Goal: Information Seeking & Learning: Check status

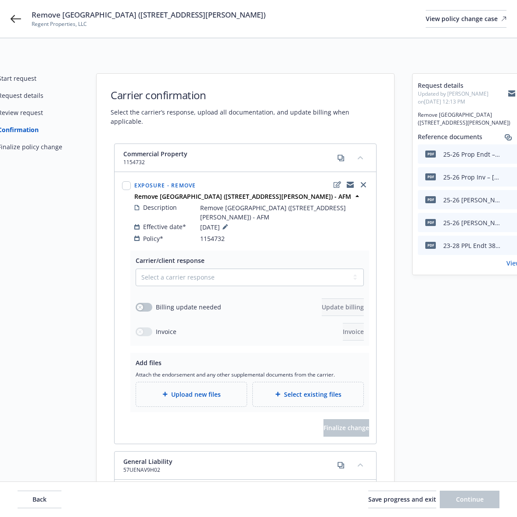
select select "ACCEPTED"
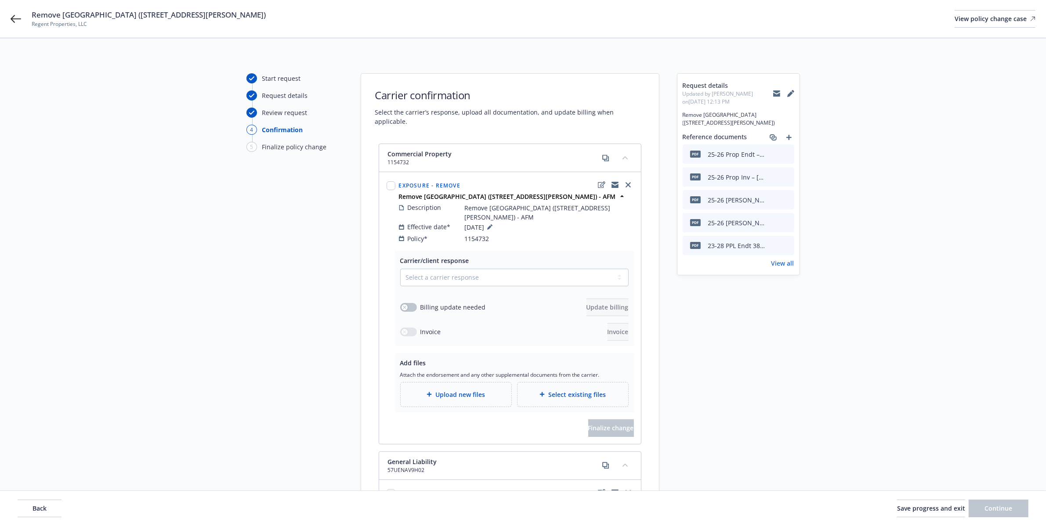
click at [22, 18] on div "Remove [GEOGRAPHIC_DATA] ([STREET_ADDRESS][PERSON_NAME]) Regent Properties, LLC…" at bounding box center [523, 19] width 1046 height 38
click at [17, 18] on icon at bounding box center [16, 19] width 11 height 8
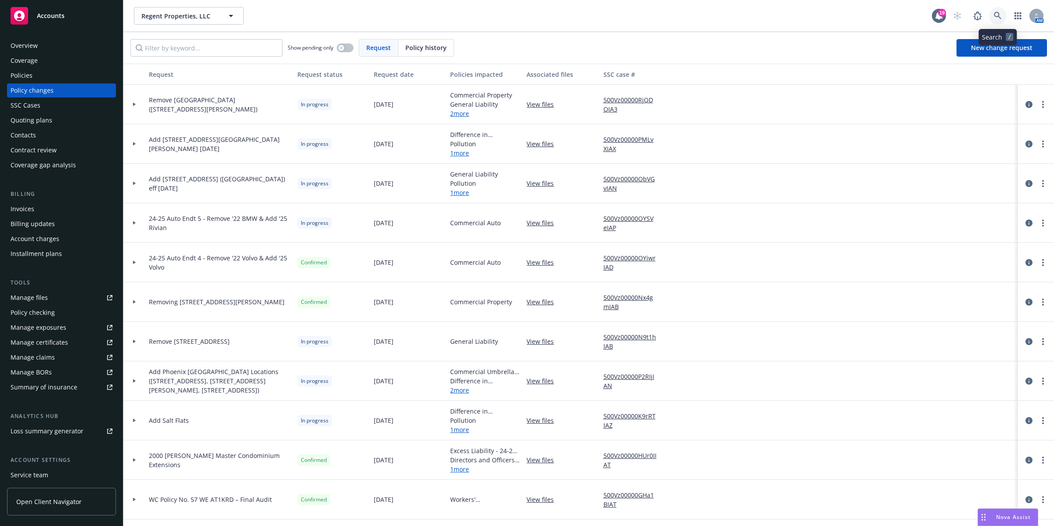
click at [517, 15] on icon at bounding box center [998, 16] width 8 height 8
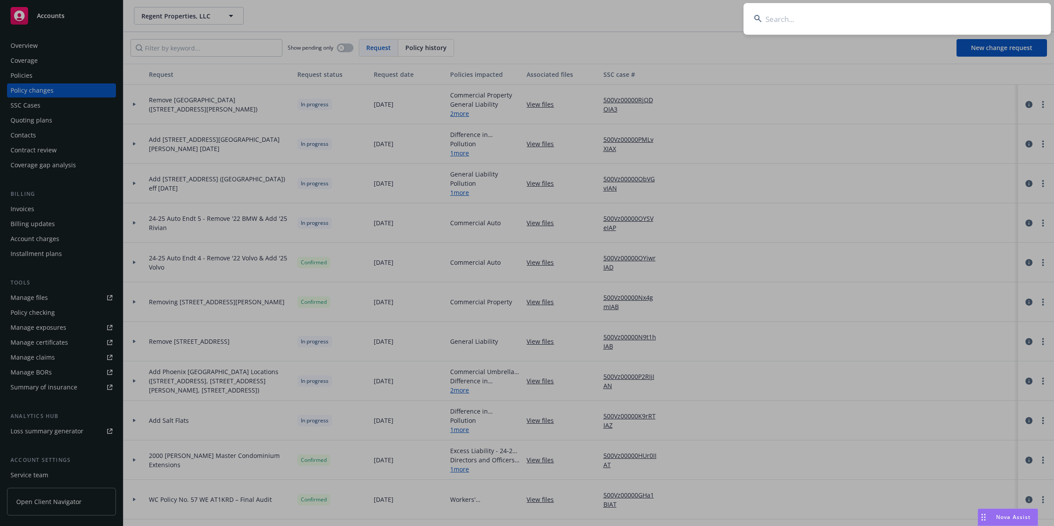
type input "Bell Canyon Equestrian"
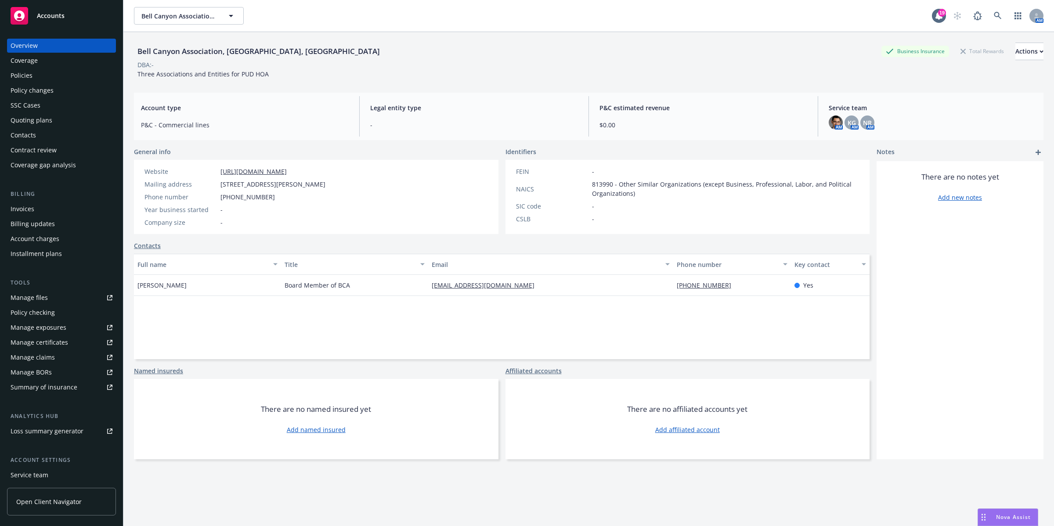
click at [31, 225] on div "Billing updates" at bounding box center [33, 224] width 44 height 14
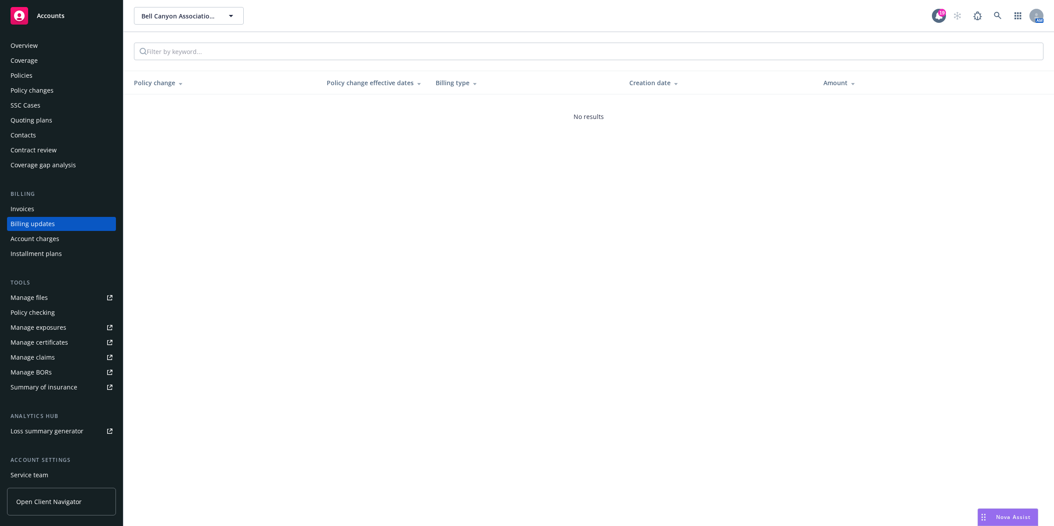
click at [20, 209] on div "Invoices" at bounding box center [23, 209] width 24 height 14
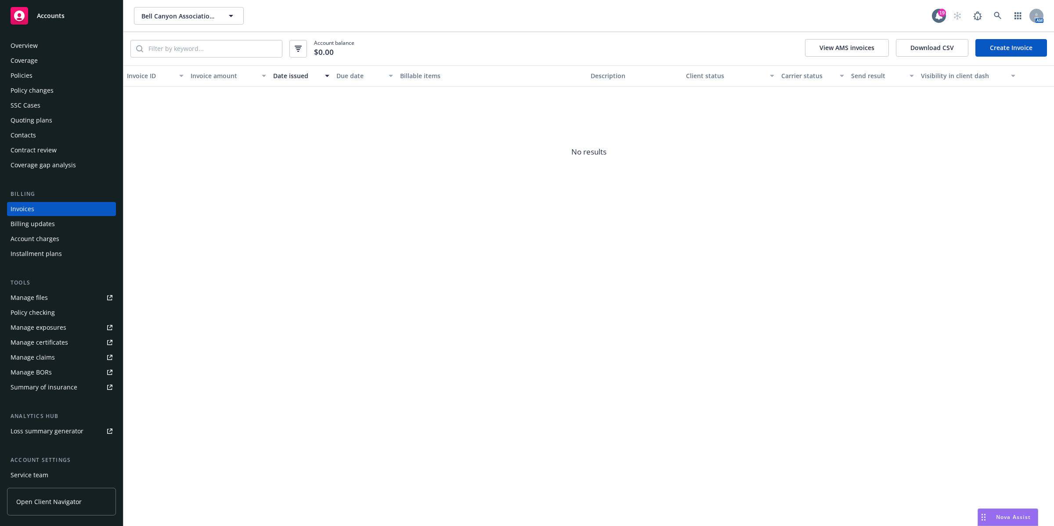
click at [18, 222] on div "Billing updates" at bounding box center [33, 224] width 44 height 14
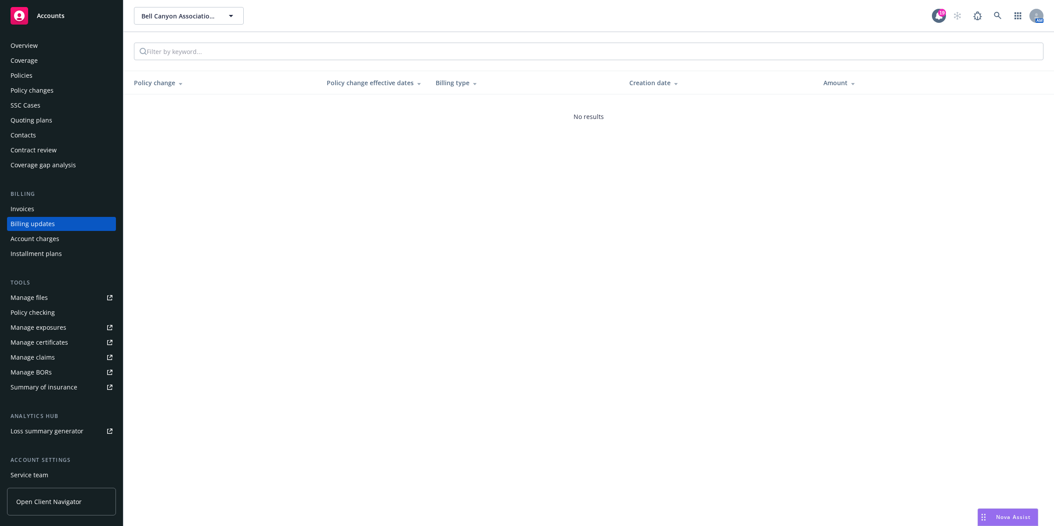
click at [21, 209] on div "Invoices" at bounding box center [23, 209] width 24 height 14
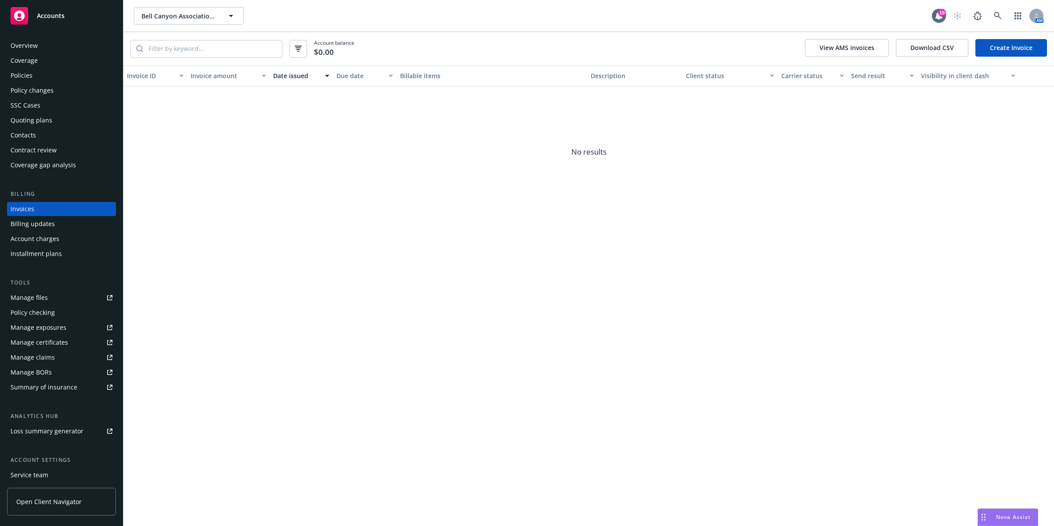
click at [21, 236] on div "Account charges" at bounding box center [35, 239] width 49 height 14
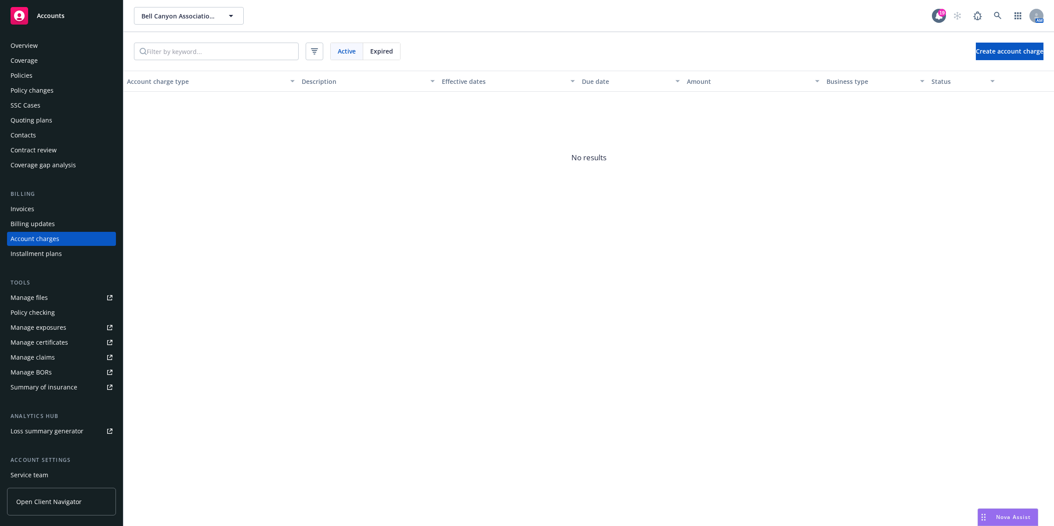
click at [386, 52] on span "Expired" at bounding box center [381, 51] width 23 height 9
click at [339, 51] on span "Active" at bounding box center [347, 51] width 18 height 9
click at [27, 211] on div "Invoices" at bounding box center [23, 209] width 24 height 14
